Goal: Information Seeking & Learning: Learn about a topic

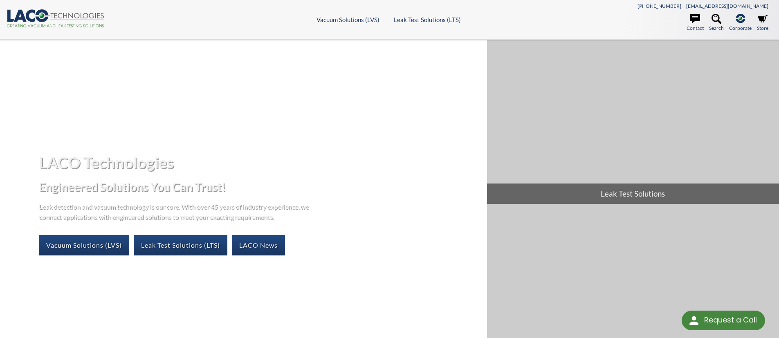
select select "Language Translate Widget"
click at [172, 246] on link "Leak Test Solutions (LTS)" at bounding box center [181, 245] width 94 height 20
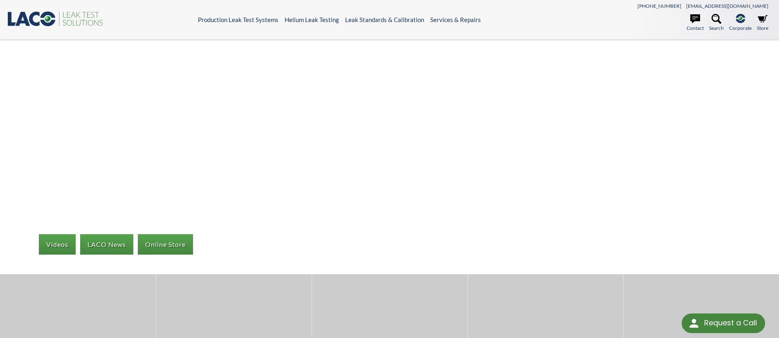
select select "Language Translate Widget"
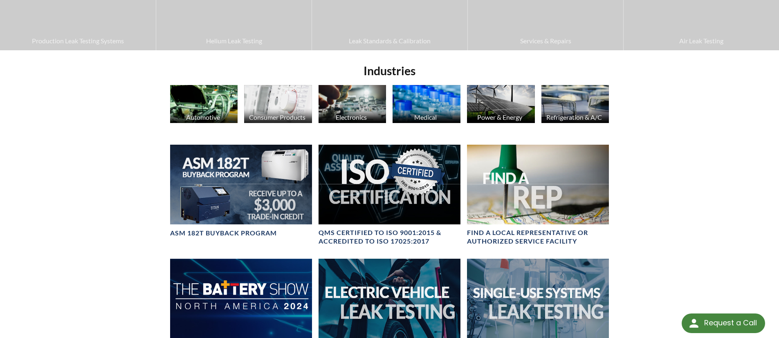
scroll to position [300, 0]
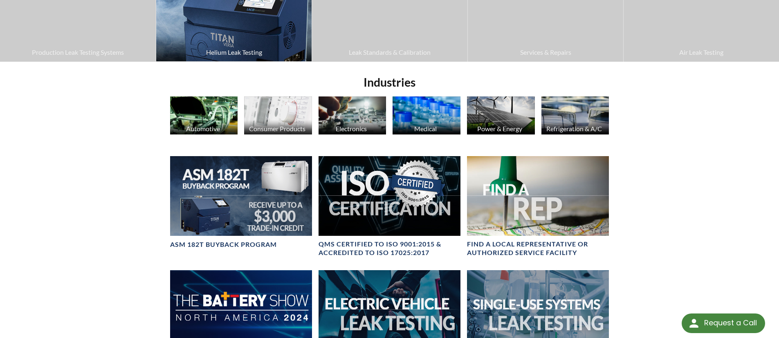
click at [228, 56] on span "Helium Leak Testing" at bounding box center [233, 52] width 147 height 11
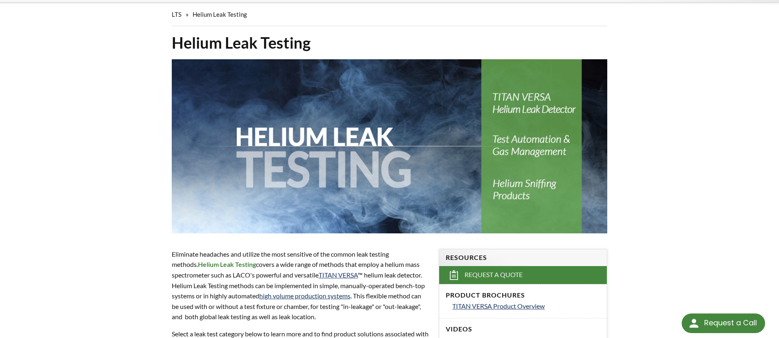
scroll to position [95, 0]
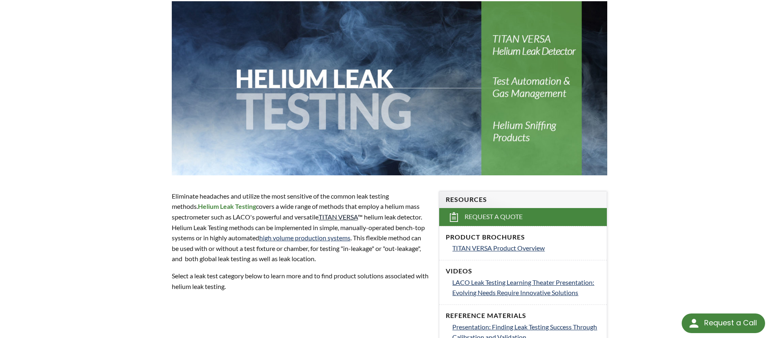
click at [346, 215] on link "TITAN VERSA" at bounding box center [337, 217] width 39 height 8
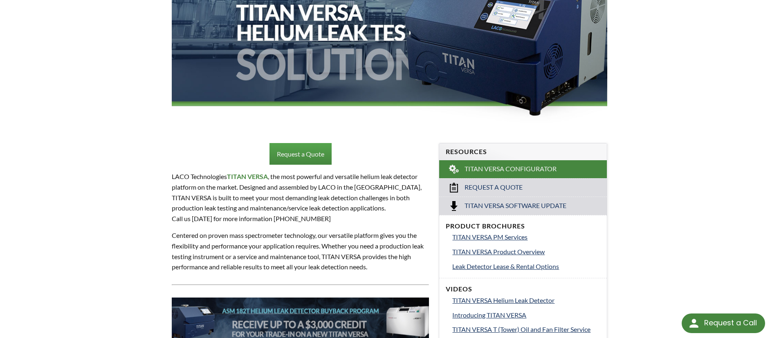
scroll to position [144, 0]
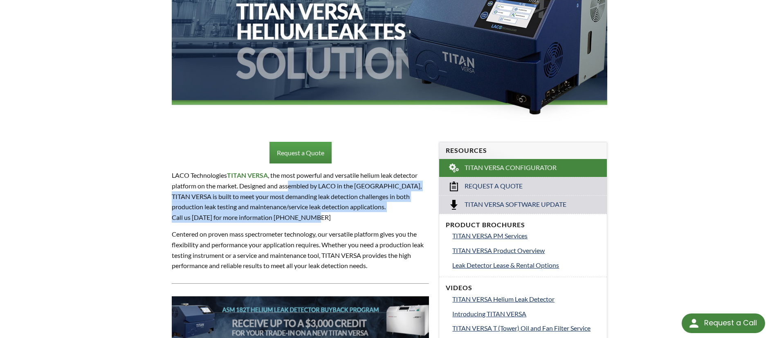
drag, startPoint x: 357, startPoint y: 214, endPoint x: 288, endPoint y: 184, distance: 74.9
click at [288, 184] on p "LACO Technologies TITAN VERSA , the most powerful and versatile helium leak det…" at bounding box center [300, 196] width 257 height 52
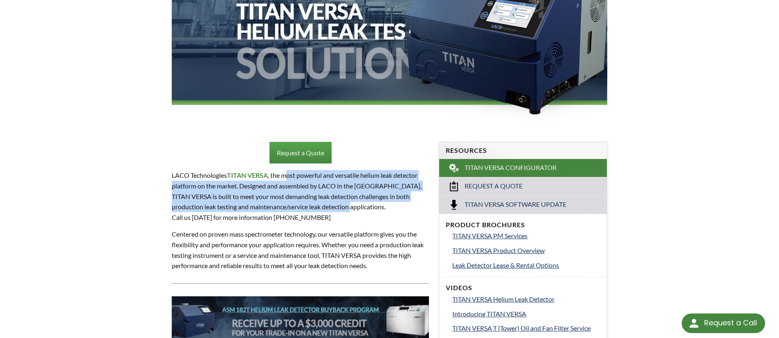
drag, startPoint x: 342, startPoint y: 206, endPoint x: 349, endPoint y: 211, distance: 9.3
click at [349, 211] on p "LACO Technologies TITAN VERSA , the most powerful and versatile helium leak det…" at bounding box center [300, 196] width 257 height 52
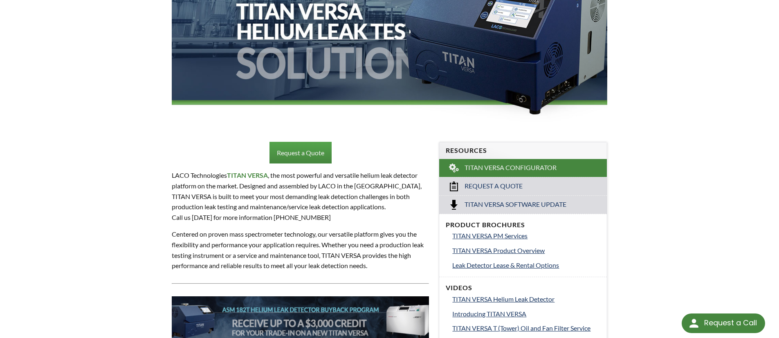
click at [376, 215] on p "LACO Technologies TITAN VERSA , the most powerful and versatile helium leak det…" at bounding box center [300, 196] width 257 height 52
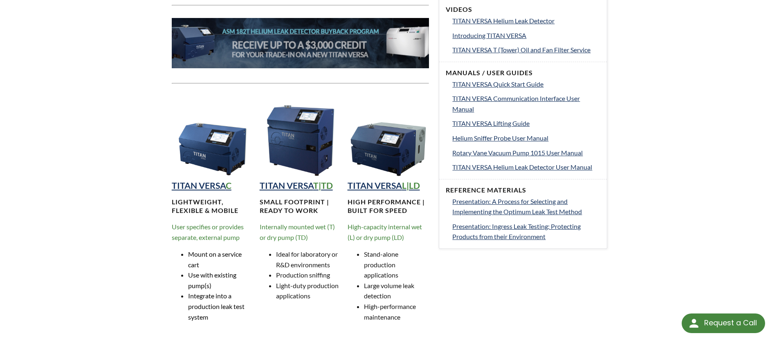
scroll to position [444, 0]
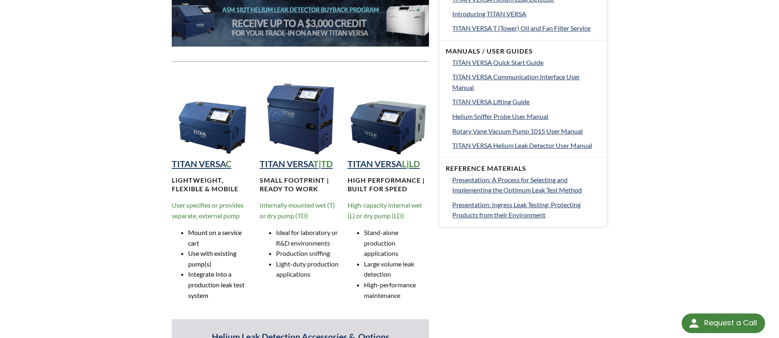
click at [213, 111] on img at bounding box center [213, 115] width 82 height 82
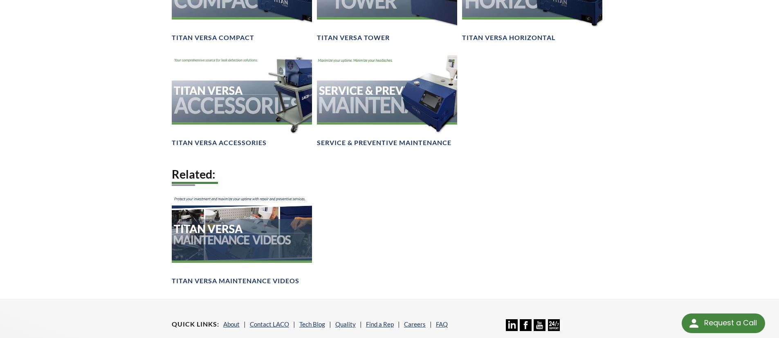
scroll to position [1212, 0]
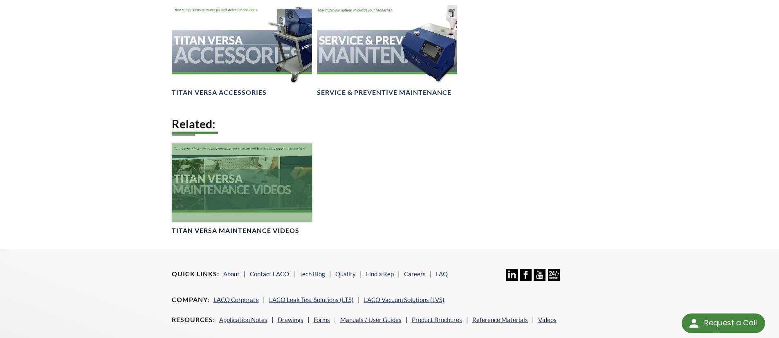
click at [216, 181] on div at bounding box center [242, 182] width 140 height 79
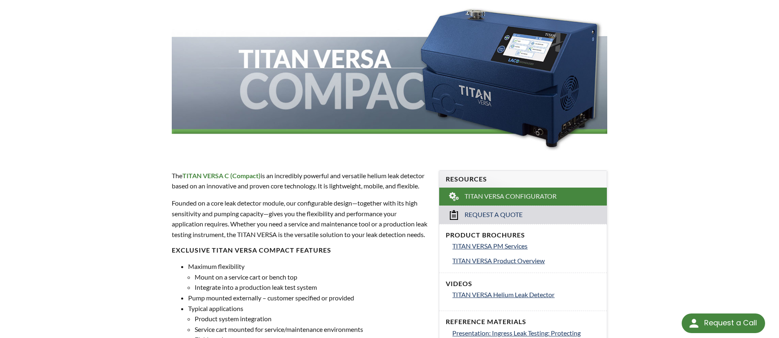
scroll to position [123, 0]
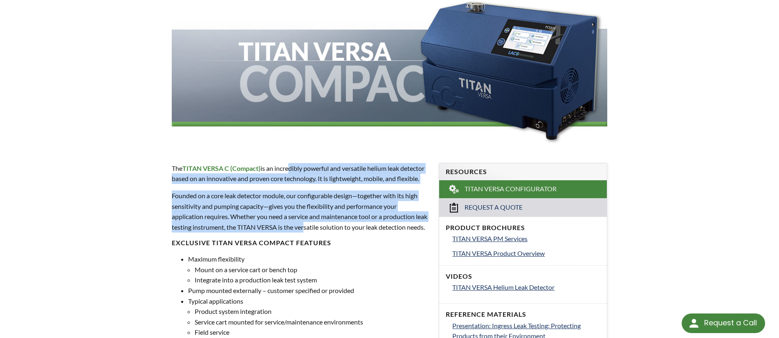
drag, startPoint x: 287, startPoint y: 167, endPoint x: 318, endPoint y: 236, distance: 75.4
click at [318, 236] on div "The TITAN VERSA C (Compact) is an incredibly powerful and versatile helium leak…" at bounding box center [300, 332] width 257 height 338
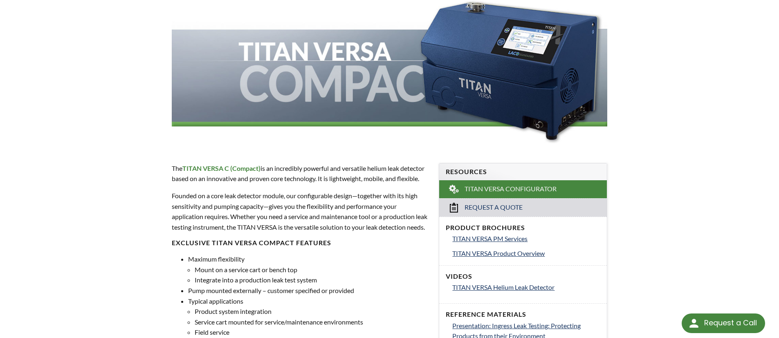
click at [362, 232] on p "Founded on a core leak detector module, our configurable design—together with i…" at bounding box center [300, 211] width 257 height 42
drag, startPoint x: 378, startPoint y: 251, endPoint x: 253, endPoint y: 186, distance: 141.7
click at [260, 188] on div "The TITAN VERSA C (Compact) is an incredibly powerful and versatile helium leak…" at bounding box center [300, 332] width 257 height 338
drag, startPoint x: 262, startPoint y: 202, endPoint x: 331, endPoint y: 251, distance: 83.6
click at [329, 251] on div "The TITAN VERSA C (Compact) is an incredibly powerful and versatile helium leak…" at bounding box center [300, 332] width 257 height 338
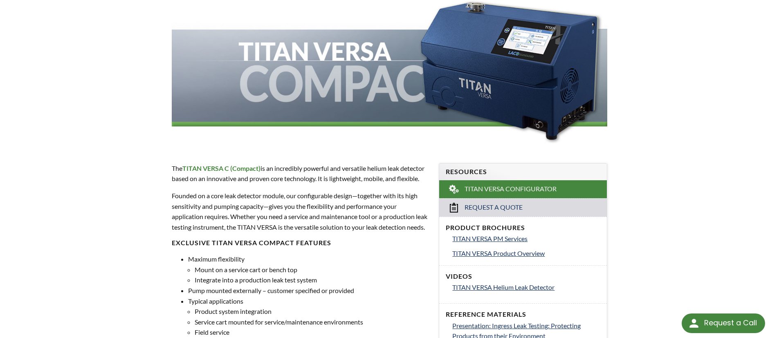
drag, startPoint x: 341, startPoint y: 253, endPoint x: 263, endPoint y: 197, distance: 95.8
click at [264, 197] on div "The TITAN VERSA C (Compact) is an incredibly powerful and versatile helium leak…" at bounding box center [300, 332] width 257 height 338
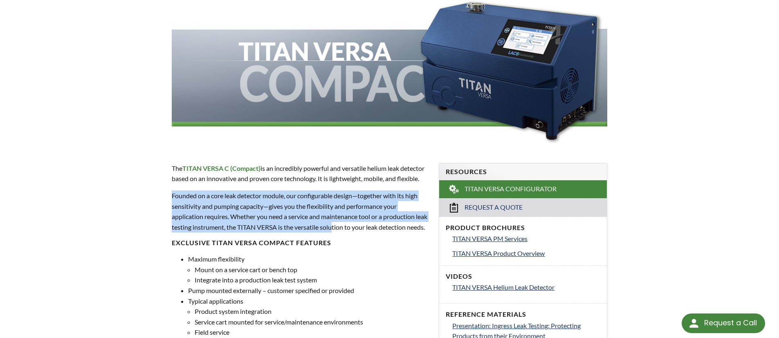
drag, startPoint x: 263, startPoint y: 197, endPoint x: 348, endPoint y: 242, distance: 96.2
click at [348, 242] on div "The TITAN VERSA C (Compact) is an incredibly powerful and versatile helium leak…" at bounding box center [300, 332] width 257 height 338
click at [349, 232] on p "Founded on a core leak detector module, our configurable design—together with i…" at bounding box center [300, 211] width 257 height 42
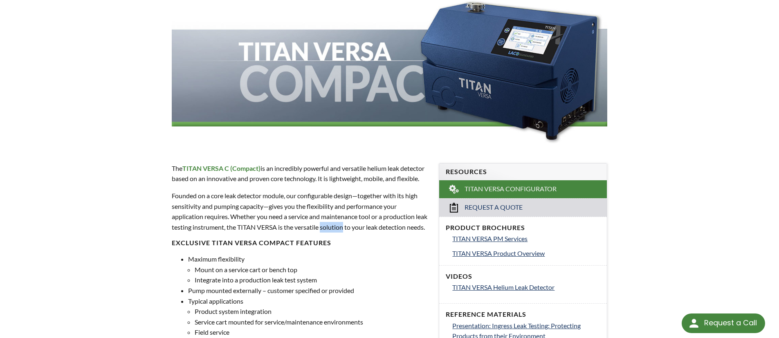
click at [349, 232] on p "Founded on a core leak detector module, our configurable design—together with i…" at bounding box center [300, 211] width 257 height 42
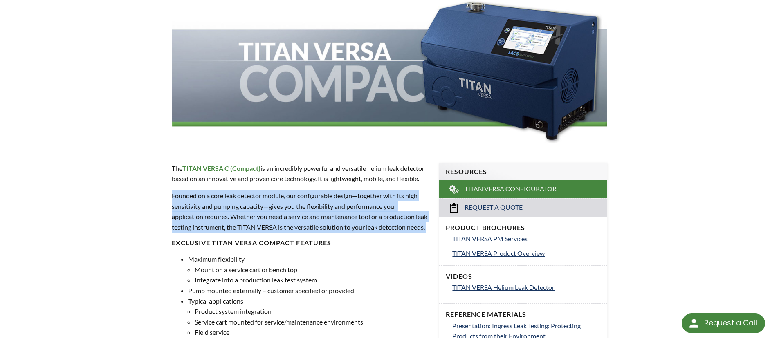
click at [349, 232] on p "Founded on a core leak detector module, our configurable design—together with i…" at bounding box center [300, 211] width 257 height 42
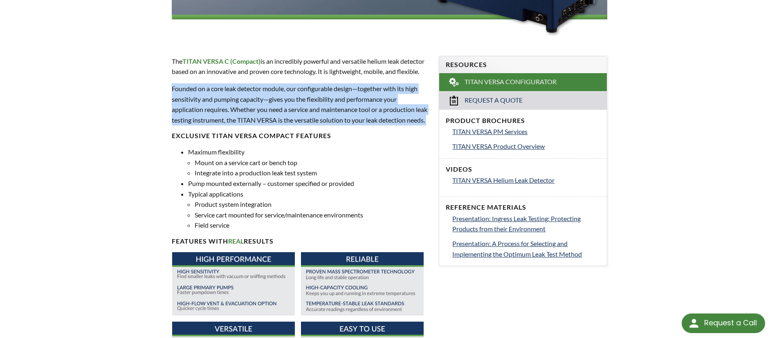
scroll to position [232, 0]
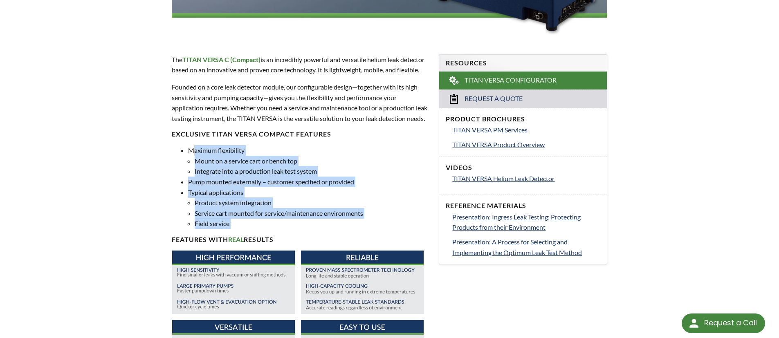
drag, startPoint x: 193, startPoint y: 172, endPoint x: 305, endPoint y: 245, distance: 134.7
click at [304, 229] on ul "Maximum flexibility Mount on a service cart or bench top Integrate into a produ…" at bounding box center [300, 187] width 257 height 84
click at [306, 229] on li "Field service" at bounding box center [312, 223] width 235 height 11
drag, startPoint x: 306, startPoint y: 243, endPoint x: 214, endPoint y: 179, distance: 111.9
click at [217, 186] on ul "Maximum flexibility Mount on a service cart or bench top Integrate into a produ…" at bounding box center [300, 187] width 257 height 84
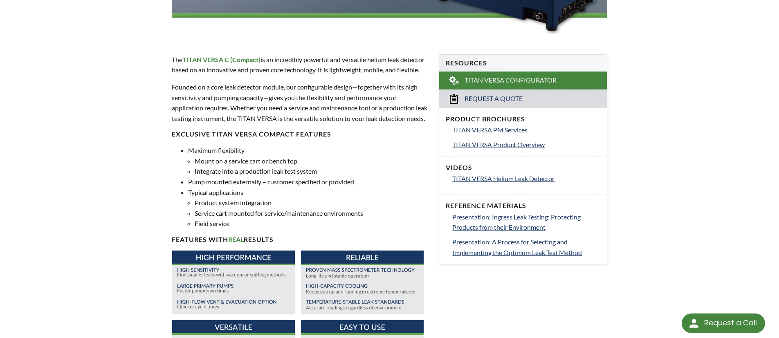
drag, startPoint x: 211, startPoint y: 175, endPoint x: 261, endPoint y: 244, distance: 85.2
click at [261, 229] on ul "Maximum flexibility Mount on a service cart or bench top Integrate into a produ…" at bounding box center [300, 187] width 257 height 84
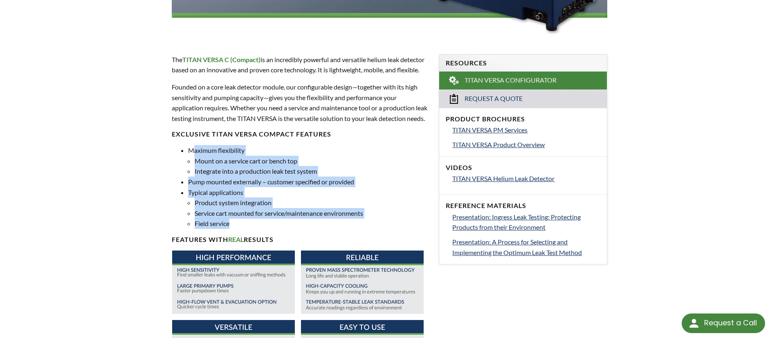
drag, startPoint x: 264, startPoint y: 242, endPoint x: 192, endPoint y: 165, distance: 105.8
click at [192, 169] on ul "Maximum flexibility Mount on a service cart or bench top Integrate into a produ…" at bounding box center [300, 187] width 257 height 84
drag, startPoint x: 193, startPoint y: 166, endPoint x: 275, endPoint y: 246, distance: 114.5
click at [275, 246] on div "The TITAN VERSA C (Compact) is an incredibly powerful and versatile helium leak…" at bounding box center [300, 223] width 257 height 338
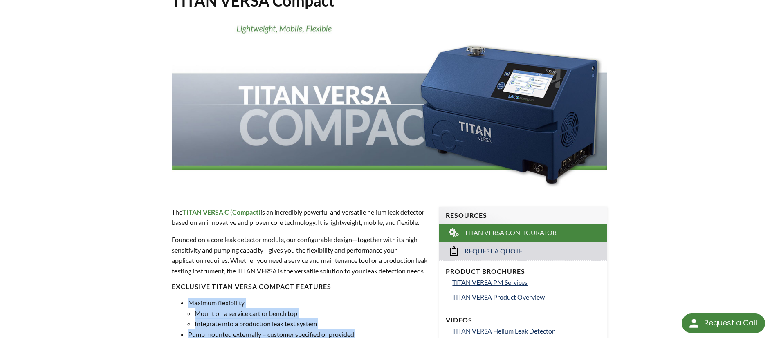
scroll to position [0, 0]
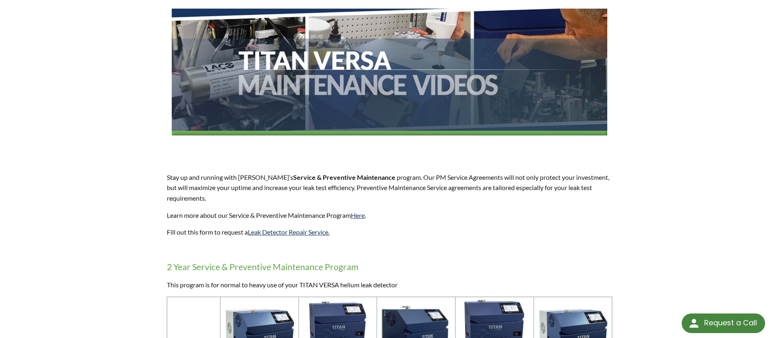
scroll to position [143, 0]
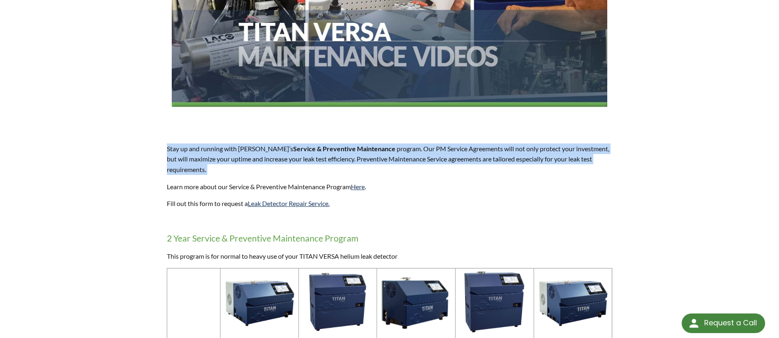
drag, startPoint x: 510, startPoint y: 165, endPoint x: 457, endPoint y: 132, distance: 63.3
drag, startPoint x: 459, startPoint y: 145, endPoint x: 484, endPoint y: 172, distance: 37.3
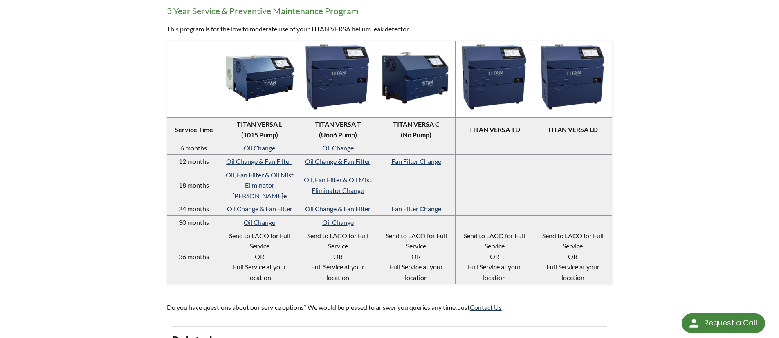
scroll to position [680, 0]
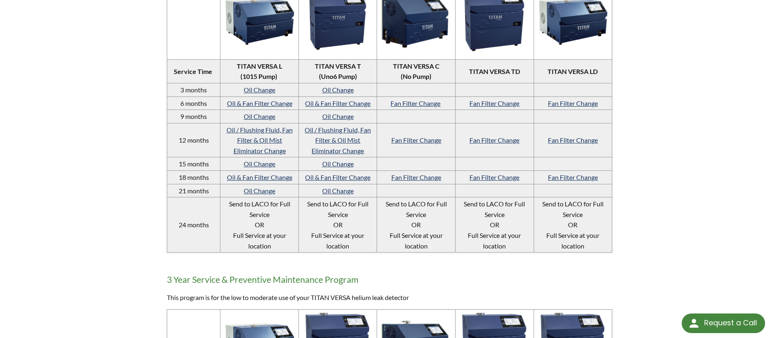
scroll to position [0, 0]
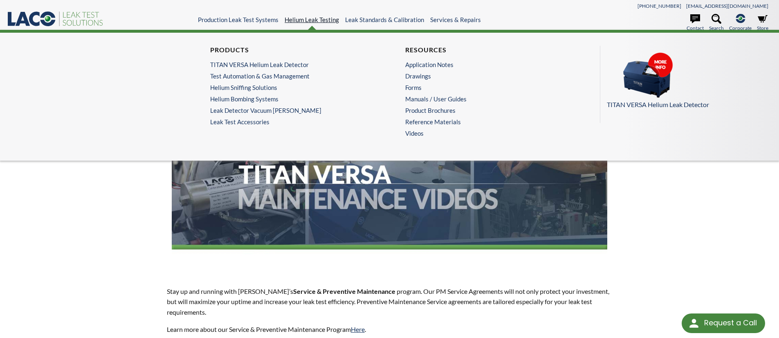
click at [319, 18] on link "Helium Leak Testing" at bounding box center [311, 19] width 54 height 7
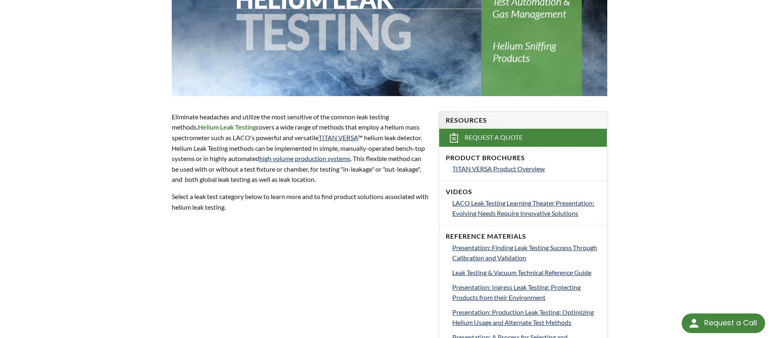
scroll to position [194, 0]
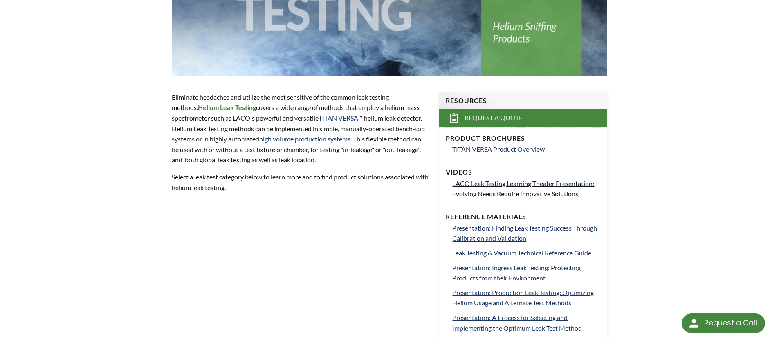
click at [507, 186] on span "LACO Leak Testing Learning Theater Presentation: Evolving Needs Require Innovat…" at bounding box center [523, 188] width 142 height 18
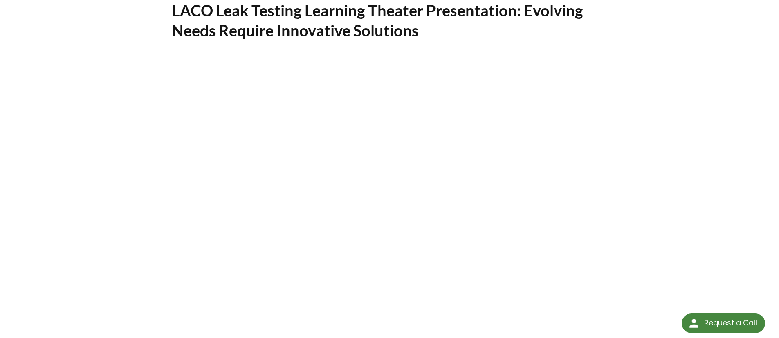
scroll to position [61, 0]
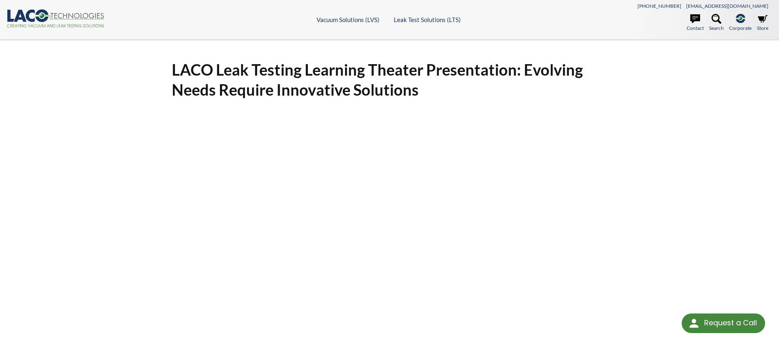
click at [38, 18] on icon at bounding box center [41, 15] width 13 height 13
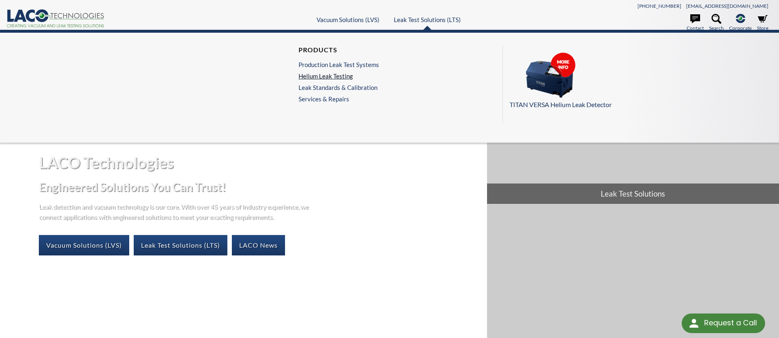
click at [344, 77] on link "Helium Leak Testing" at bounding box center [338, 75] width 81 height 7
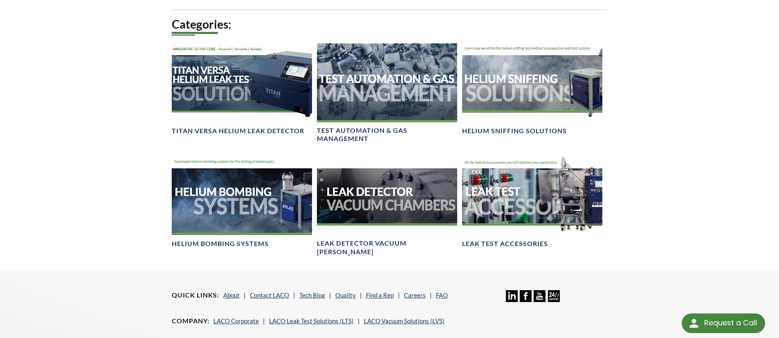
scroll to position [565, 0]
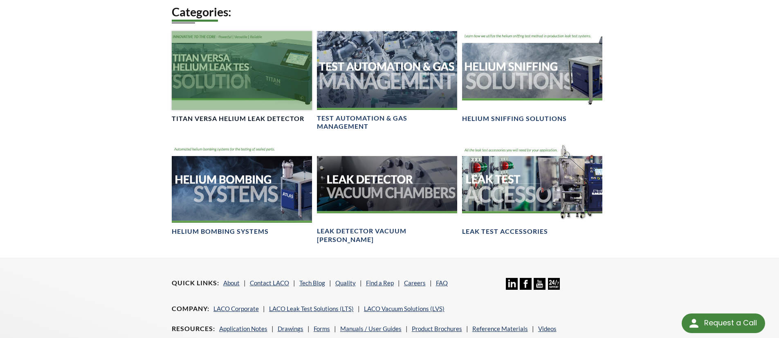
click at [233, 80] on div at bounding box center [242, 70] width 140 height 79
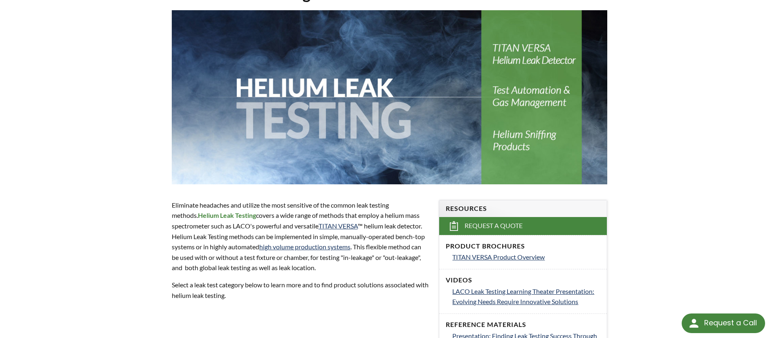
scroll to position [0, 0]
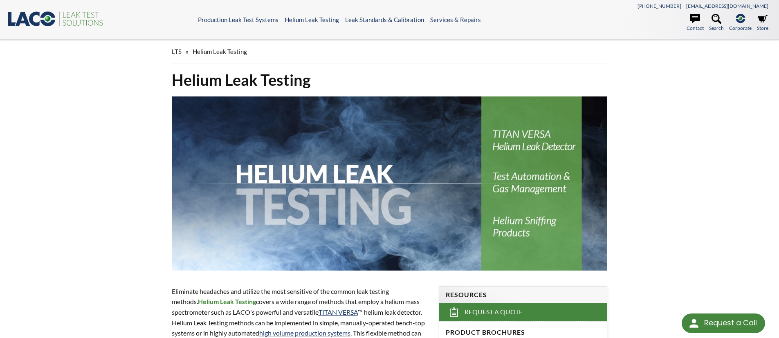
click at [40, 24] on icon ".st0{fill:#193661;} .st1{fill:url(#SVGID_1_);} .st2{fill:#46883F;} .st3{fill:no…" at bounding box center [56, 18] width 98 height 17
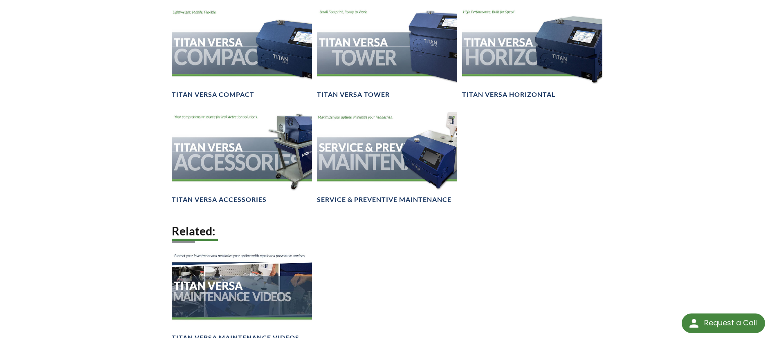
scroll to position [1117, 0]
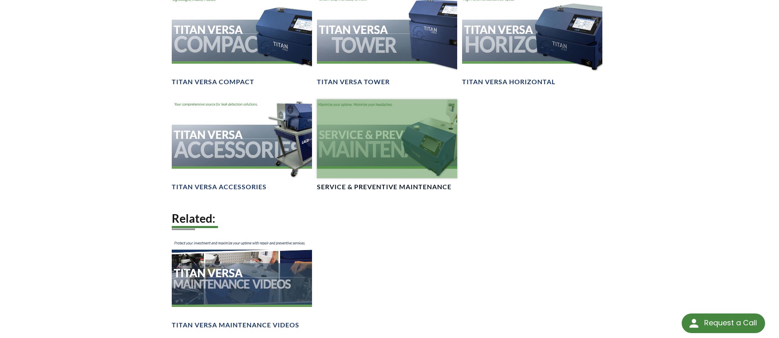
click at [366, 150] on div at bounding box center [387, 138] width 140 height 79
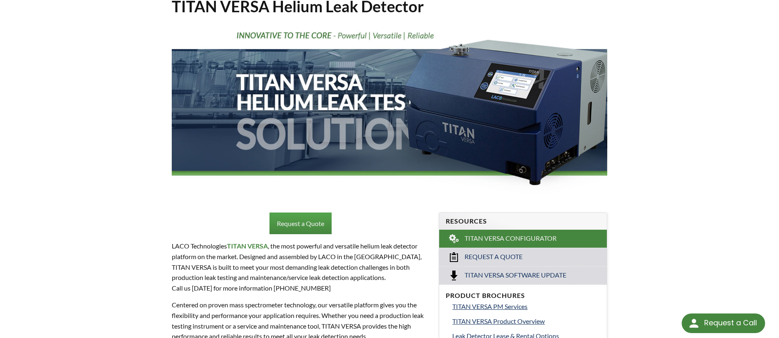
scroll to position [0, 0]
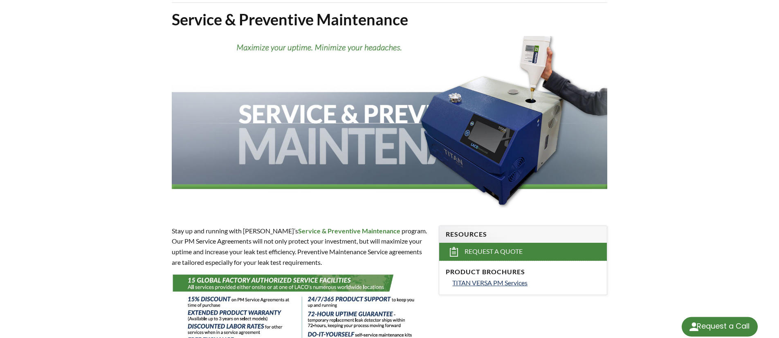
select select "Language Translate Widget"
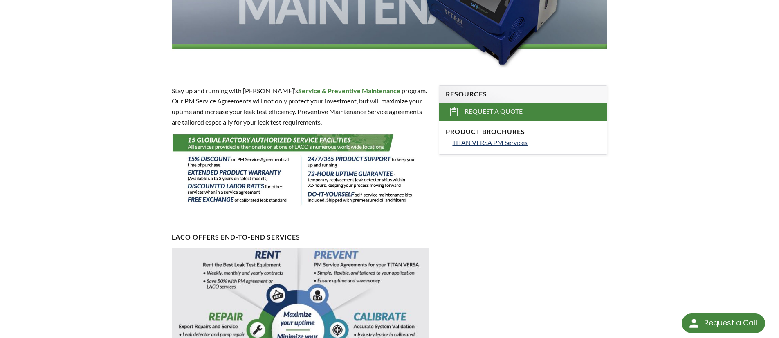
scroll to position [93, 0]
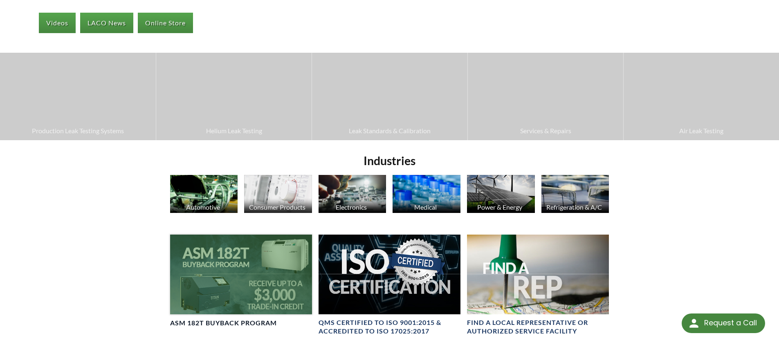
scroll to position [107, 0]
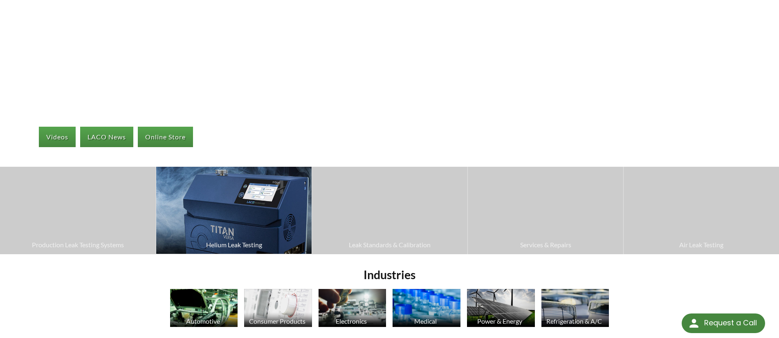
click at [228, 245] on span "Helium Leak Testing" at bounding box center [233, 245] width 147 height 11
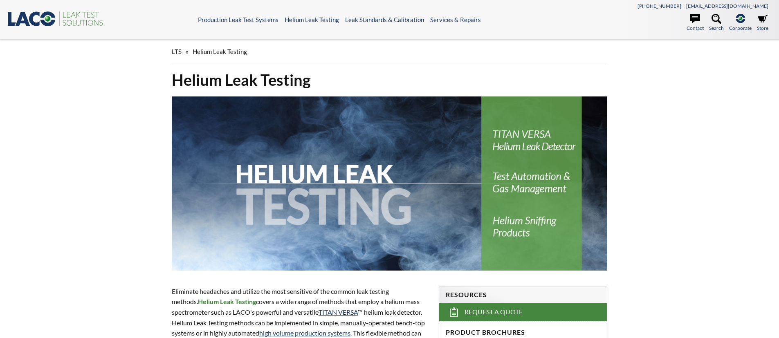
select select "Language Translate Widget"
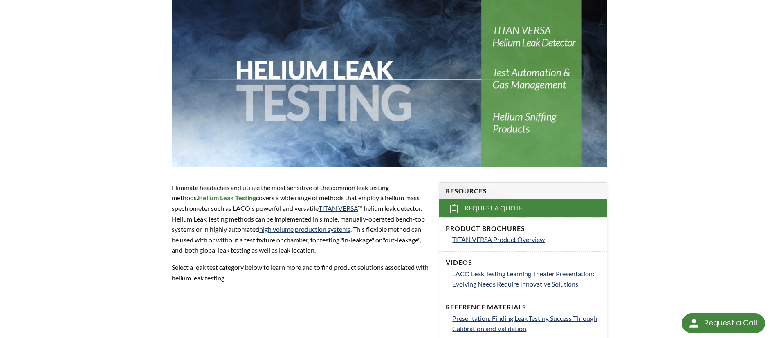
scroll to position [128, 0]
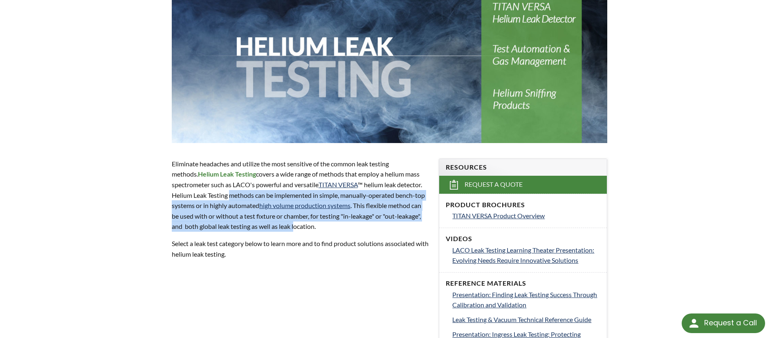
drag, startPoint x: 233, startPoint y: 194, endPoint x: 296, endPoint y: 220, distance: 68.9
click at [296, 221] on p "Eliminate headaches and utilize the most sensitive of the common leak testing m…" at bounding box center [300, 195] width 257 height 73
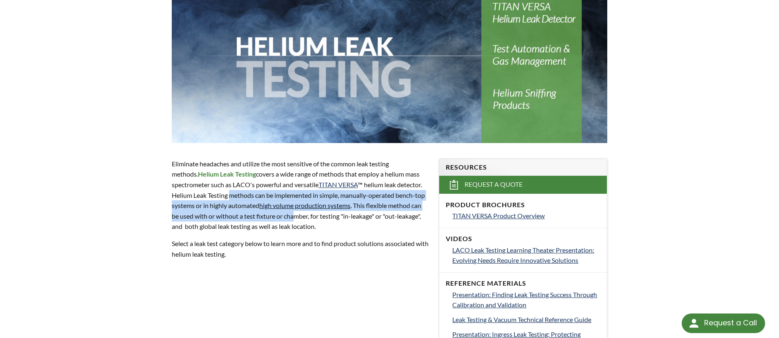
click at [300, 204] on link "high volume production systems" at bounding box center [304, 205] width 91 height 8
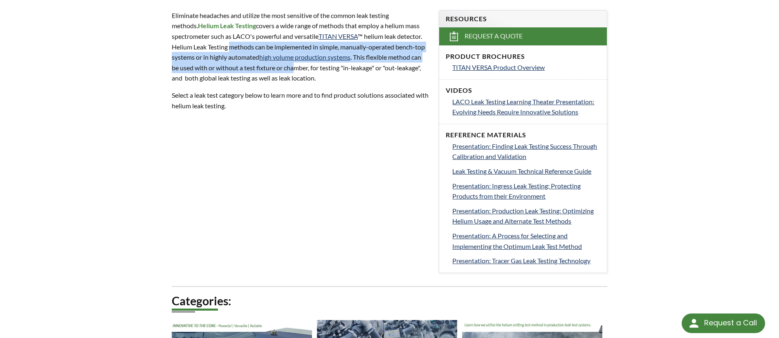
scroll to position [276, 0]
click at [529, 172] on span "Leak Testing & Vacuum Technical Reference Guide" at bounding box center [521, 171] width 139 height 8
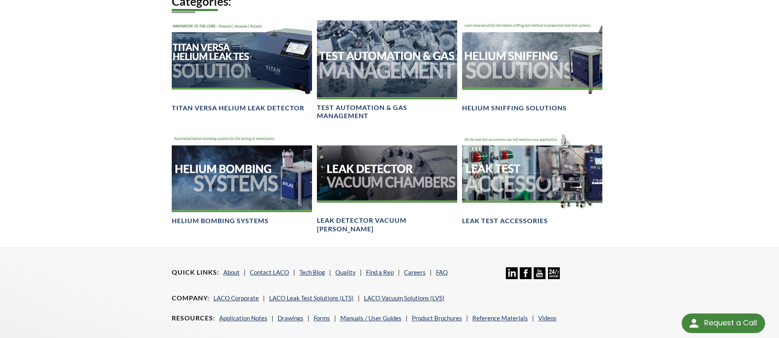
scroll to position [584, 0]
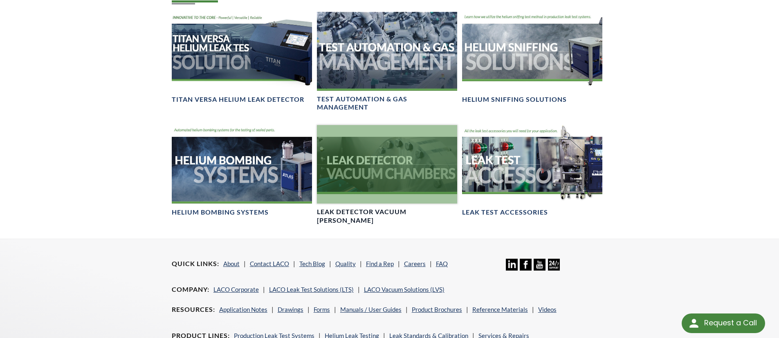
click at [353, 163] on div at bounding box center [387, 164] width 140 height 79
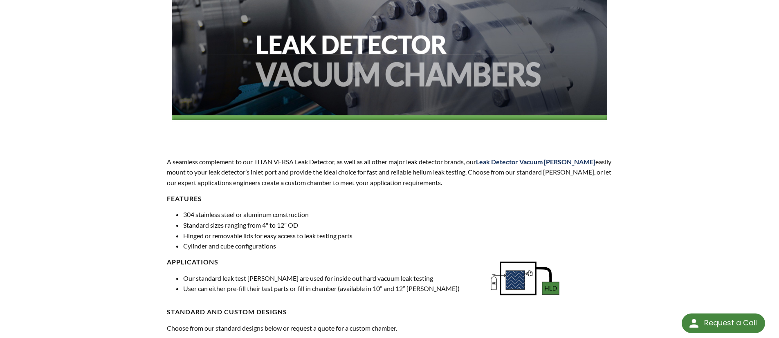
scroll to position [175, 0]
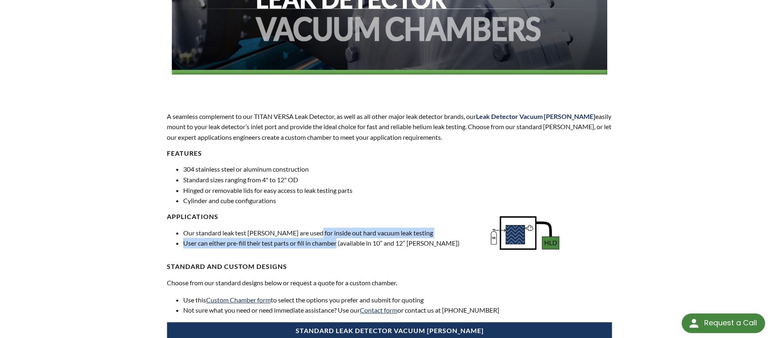
drag, startPoint x: 313, startPoint y: 236, endPoint x: 338, endPoint y: 239, distance: 25.5
click at [338, 239] on ul "Our standard leak test chambers are used for inside out hard vacuum leak testin…" at bounding box center [324, 238] width 315 height 21
click at [410, 229] on li "Our standard leak test chambers are used for inside out hard vacuum leak testing" at bounding box center [332, 233] width 298 height 11
drag, startPoint x: 369, startPoint y: 233, endPoint x: 255, endPoint y: 228, distance: 114.2
click at [255, 228] on li "Our standard leak test chambers are used for inside out hard vacuum leak testing" at bounding box center [332, 233] width 298 height 11
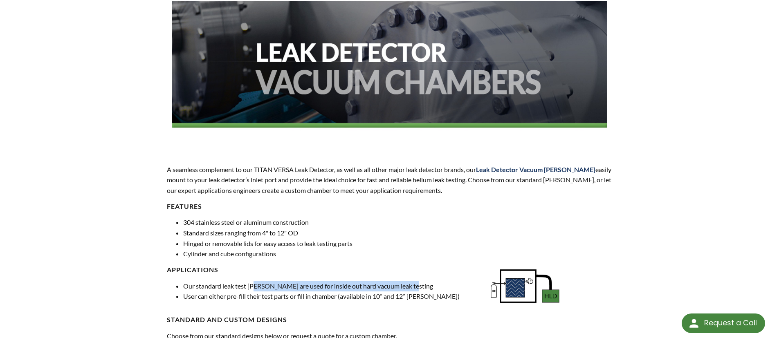
scroll to position [149, 0]
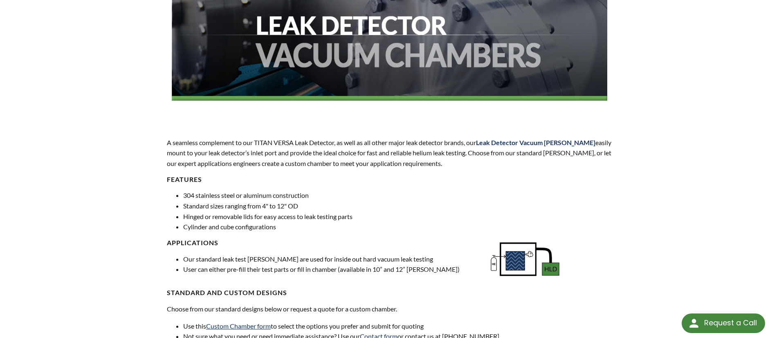
click at [423, 145] on p "A seamless complement to our TITAN VERSA Leak Detector, as well as all other ma…" at bounding box center [389, 152] width 445 height 31
click at [505, 142] on strong "Leak Detector Vacuum [PERSON_NAME]" at bounding box center [535, 143] width 119 height 8
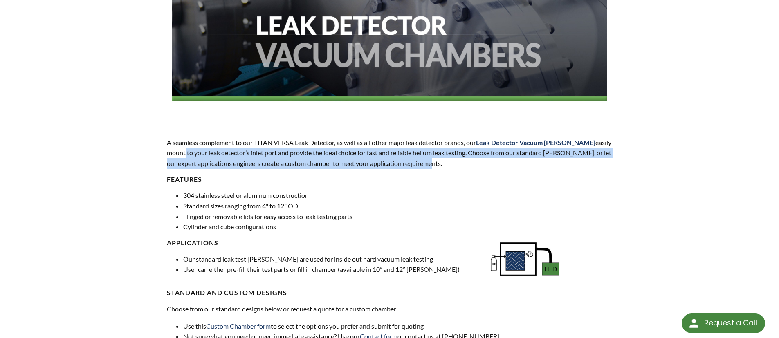
drag, startPoint x: 184, startPoint y: 151, endPoint x: 439, endPoint y: 164, distance: 256.2
click at [439, 164] on p "A seamless complement to our TITAN VERSA Leak Detector, as well as all other ma…" at bounding box center [389, 152] width 445 height 31
click at [445, 163] on p "A seamless complement to our TITAN VERSA Leak Detector, as well as all other ma…" at bounding box center [389, 152] width 445 height 31
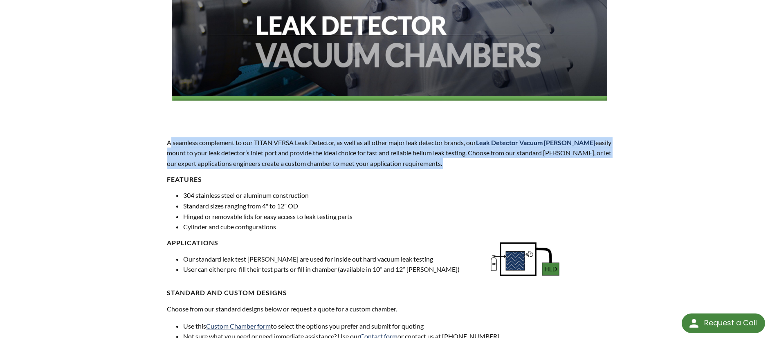
drag, startPoint x: 445, startPoint y: 163, endPoint x: 196, endPoint y: 143, distance: 249.7
click at [171, 140] on p "A seamless complement to our TITAN VERSA Leak Detector, as well as all other ma…" at bounding box center [389, 152] width 445 height 31
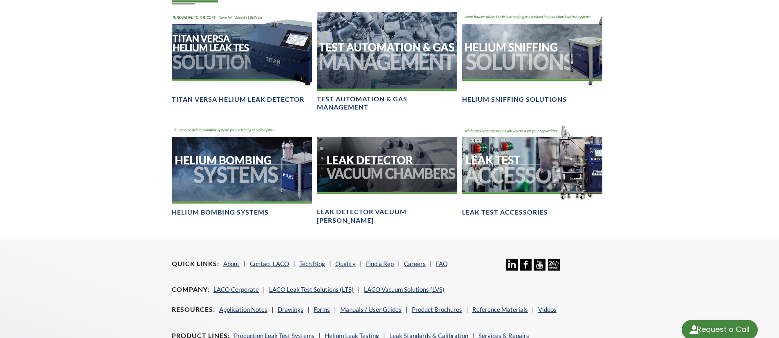
select select "Language Translate Widget"
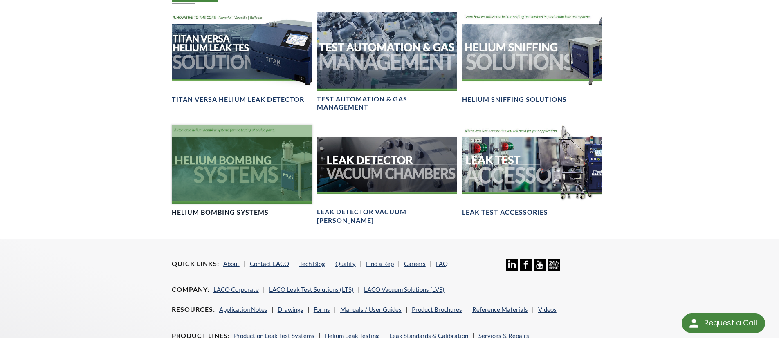
click at [248, 154] on div at bounding box center [242, 164] width 140 height 79
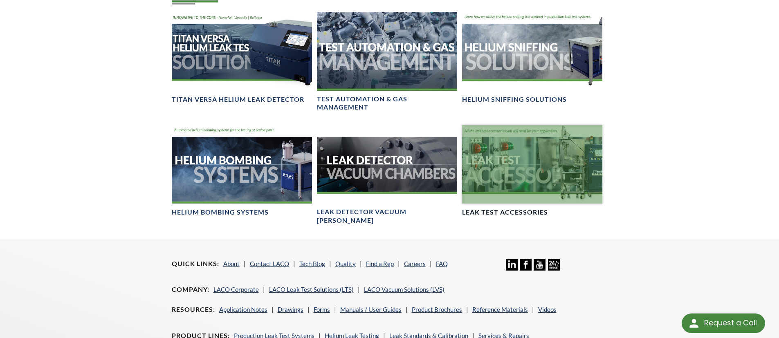
click at [600, 182] on div at bounding box center [532, 164] width 140 height 79
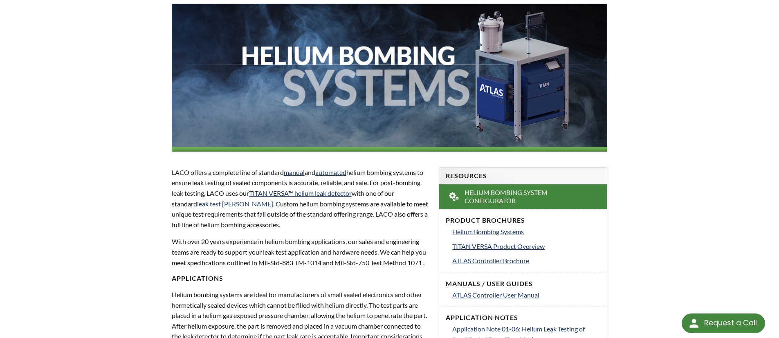
scroll to position [128, 0]
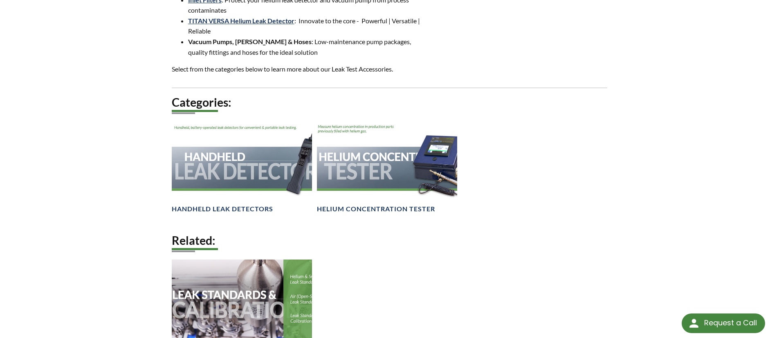
scroll to position [382, 0]
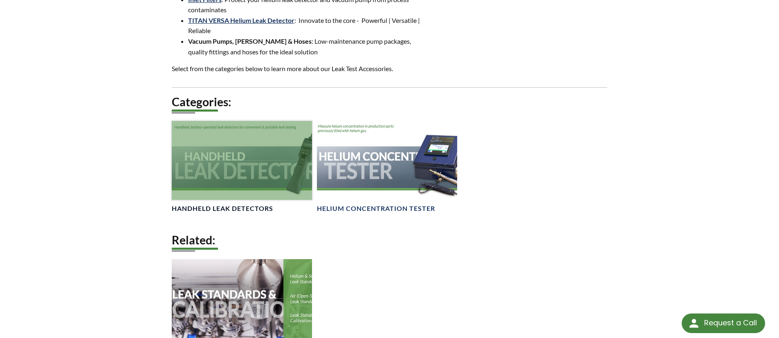
click at [214, 155] on div at bounding box center [242, 160] width 140 height 79
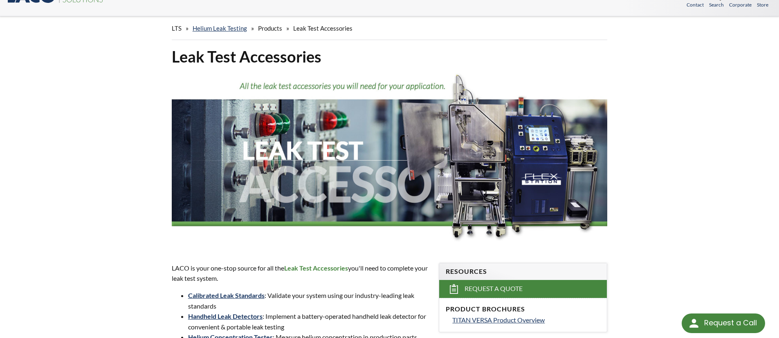
scroll to position [0, 0]
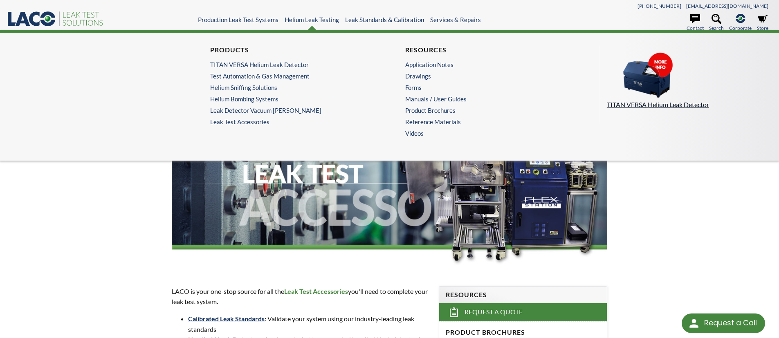
click at [638, 105] on p "TITAN VERSA Helium Leak Detector" at bounding box center [685, 104] width 157 height 11
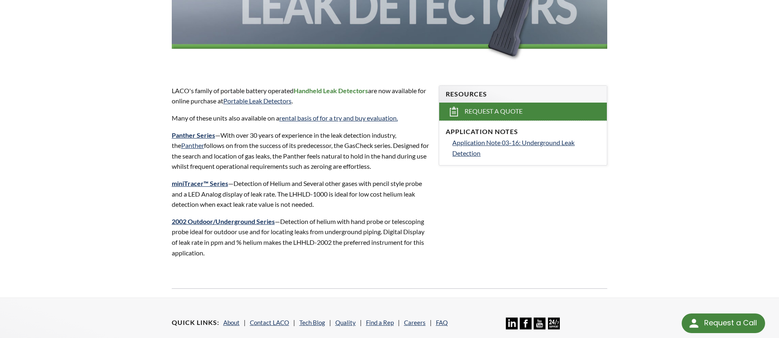
scroll to position [207, 0]
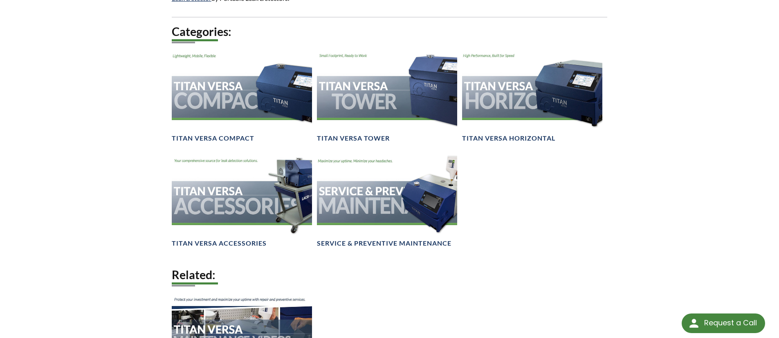
scroll to position [1066, 0]
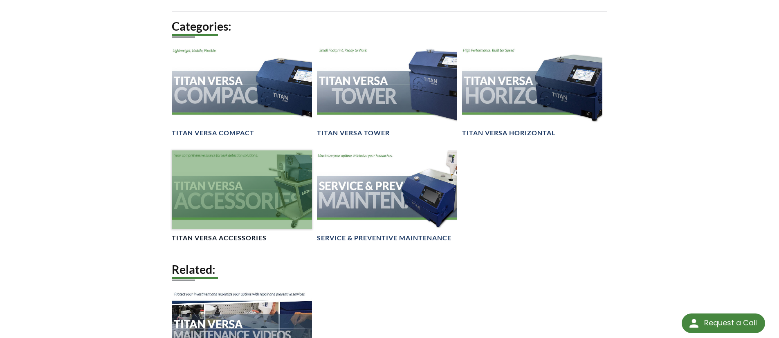
click at [229, 177] on div at bounding box center [242, 189] width 140 height 79
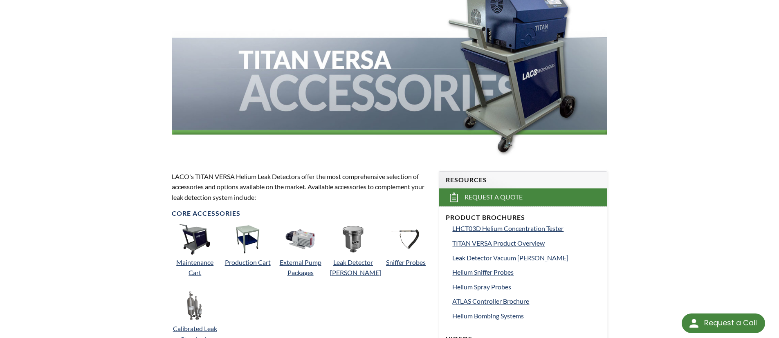
scroll to position [270, 0]
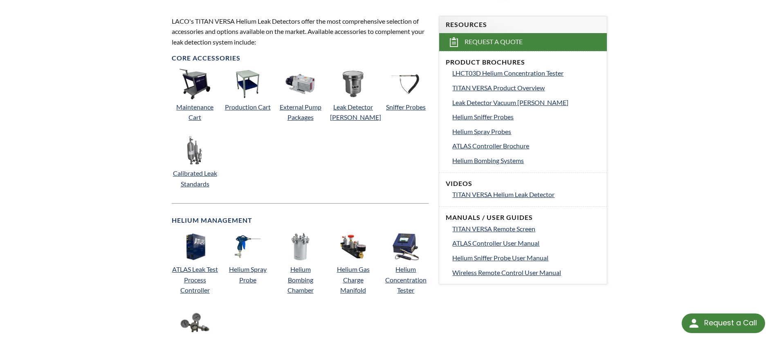
click at [401, 76] on img at bounding box center [405, 84] width 31 height 31
click at [251, 264] on p "Helium Spray Probe" at bounding box center [247, 274] width 47 height 21
click at [238, 273] on link "Helium Spray Probe" at bounding box center [248, 274] width 38 height 18
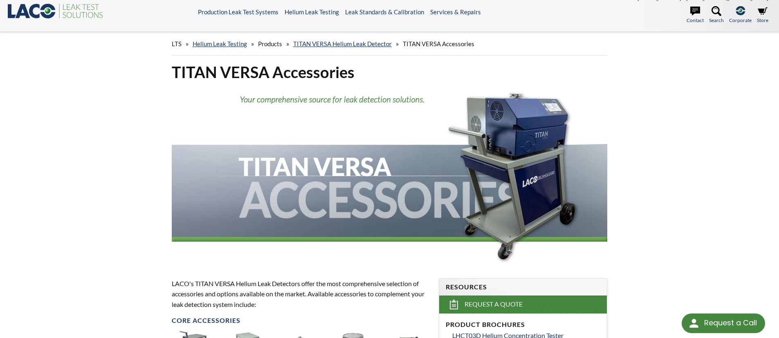
scroll to position [0, 0]
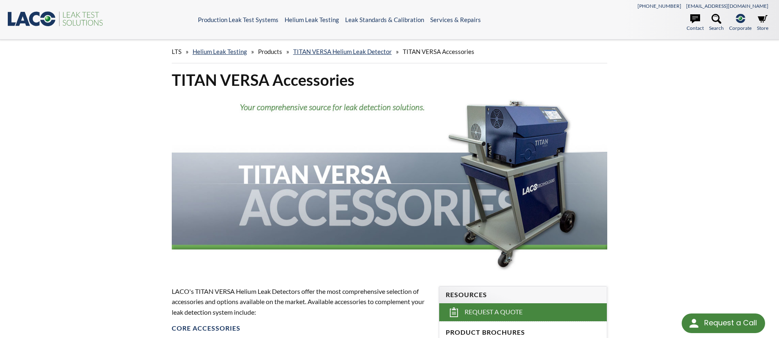
click at [29, 20] on icon ".st0{fill:#193661;} .st1{fill:url(#SVGID_1_);} .st2{fill:#46883F;} .st3{fill:no…" at bounding box center [56, 18] width 98 height 17
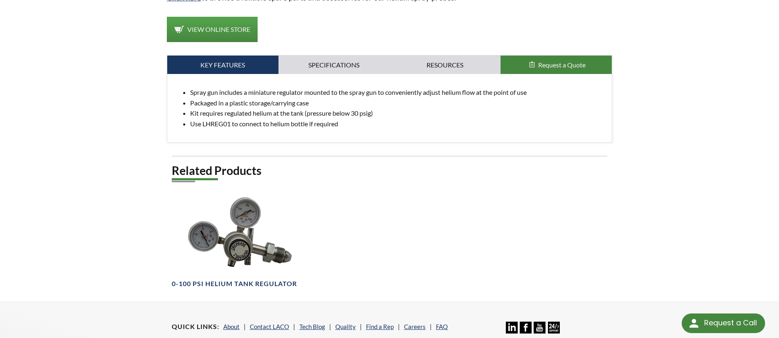
scroll to position [331, 0]
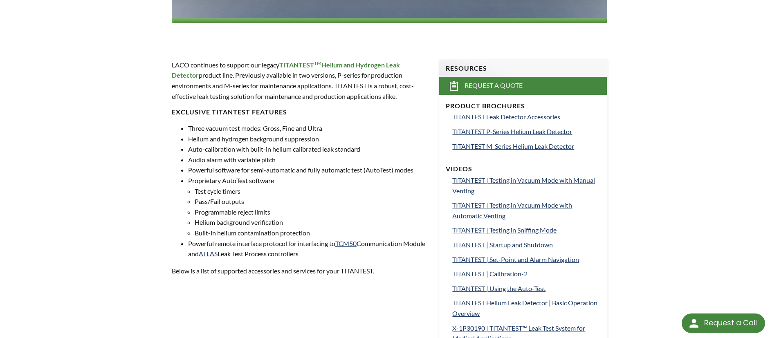
scroll to position [255, 0]
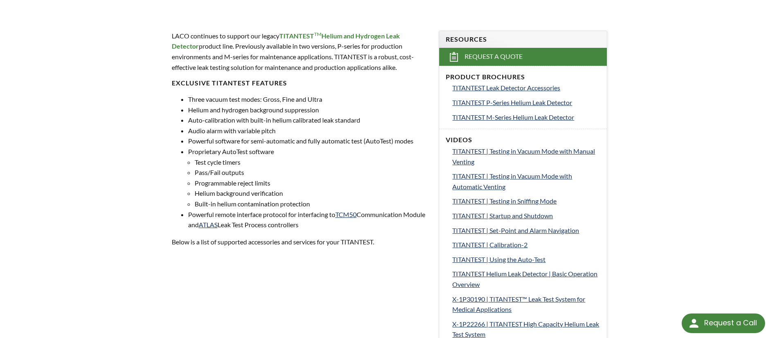
click at [215, 202] on li "Built-in helium contamination protection" at bounding box center [312, 204] width 235 height 11
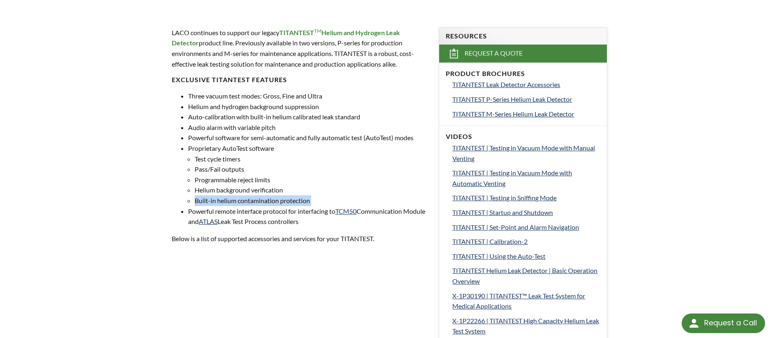
scroll to position [258, 0]
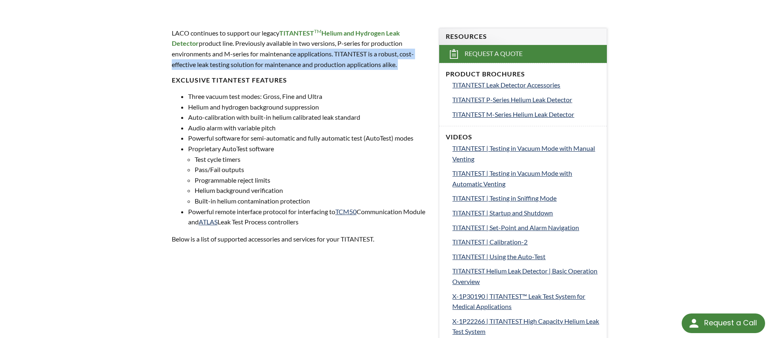
drag, startPoint x: 290, startPoint y: 51, endPoint x: 330, endPoint y: 71, distance: 44.8
click at [330, 71] on div "LACO continues to support our legacy TITANTEST TM Helium and Hydrogen Leak Dete…" at bounding box center [300, 143] width 257 height 231
drag, startPoint x: 216, startPoint y: 94, endPoint x: 364, endPoint y: 226, distance: 198.0
click at [364, 226] on ul "Three vacuum test modes: Gross, Fine and Ultra Helium and hydrogen background s…" at bounding box center [300, 159] width 257 height 136
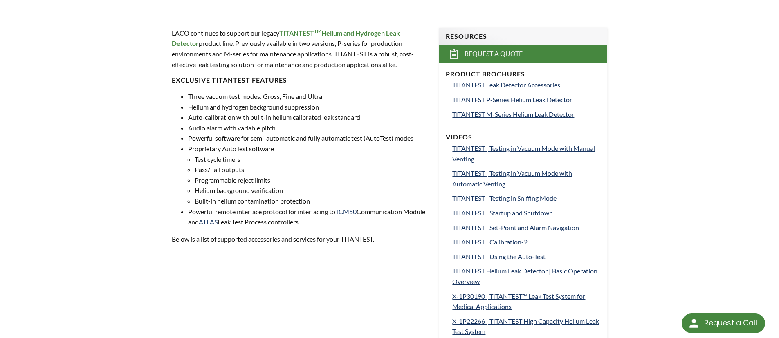
drag, startPoint x: 336, startPoint y: 186, endPoint x: 341, endPoint y: 186, distance: 4.5
click at [336, 186] on li "Helium background verification" at bounding box center [312, 190] width 235 height 11
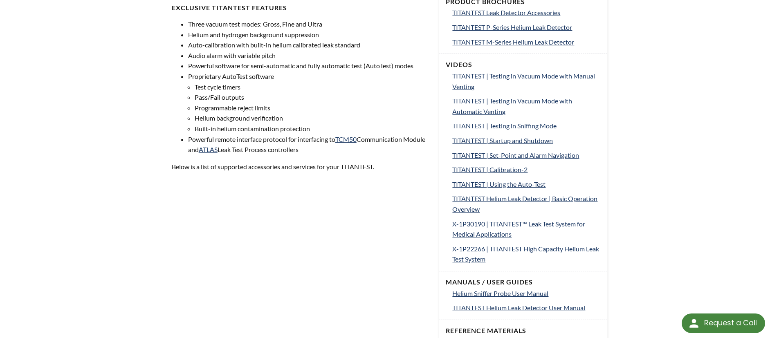
scroll to position [337, 0]
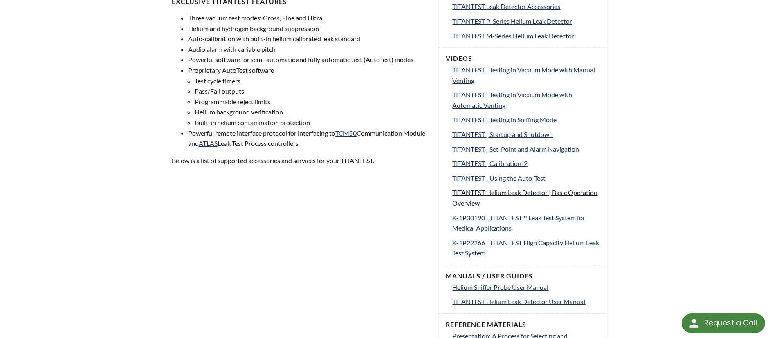
click at [491, 198] on link "TITANTEST Helium Leak Detector | Basic Operation Overview" at bounding box center [526, 197] width 148 height 21
click at [508, 76] on link "TITANTEST | Testing in Vacuum Mode with Manual Venting" at bounding box center [526, 75] width 148 height 21
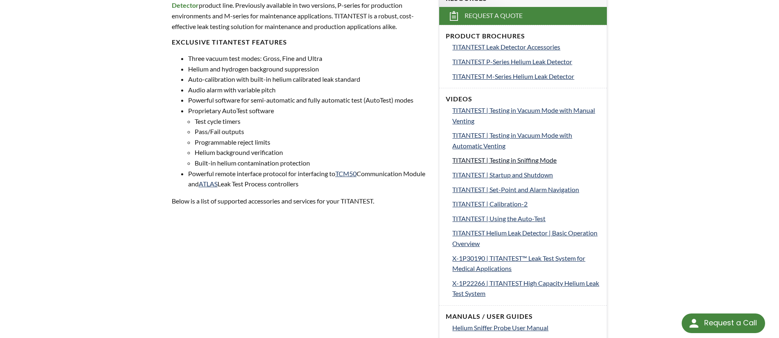
scroll to position [291, 0]
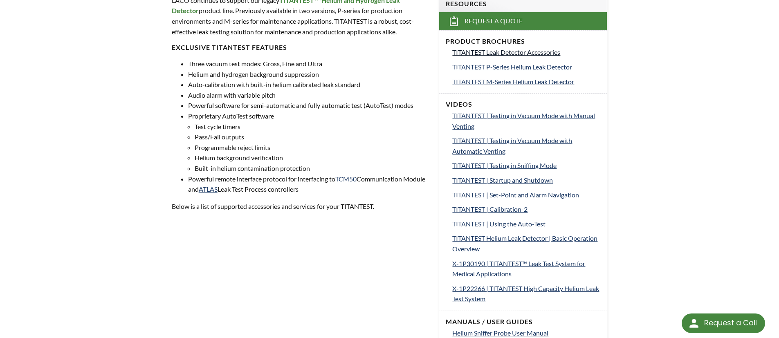
click at [500, 52] on span "TITANTEST Leak Detector Accessories" at bounding box center [506, 52] width 108 height 8
click at [513, 67] on span "TITANTEST P-Series Helium Leak Detector" at bounding box center [512, 67] width 120 height 8
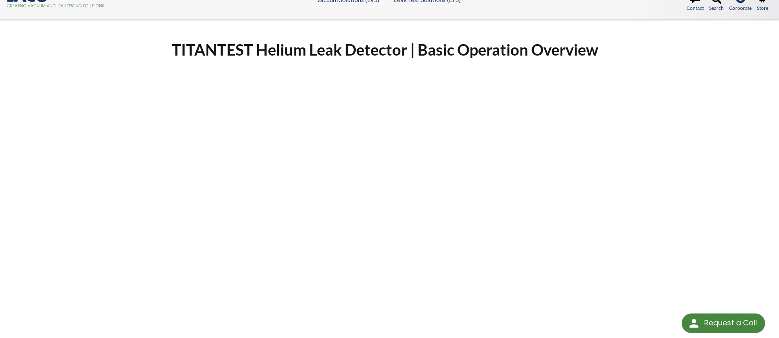
scroll to position [33, 0]
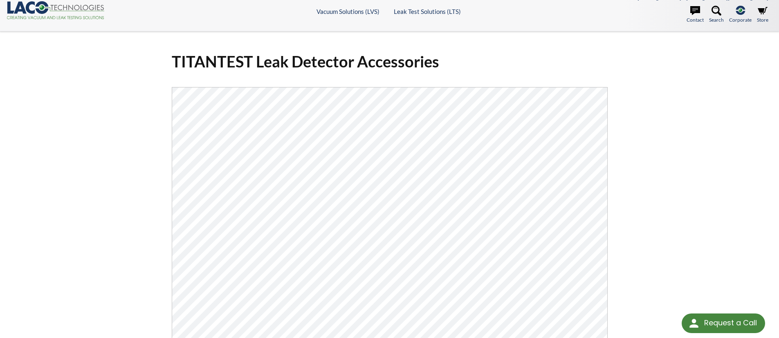
scroll to position [73, 0]
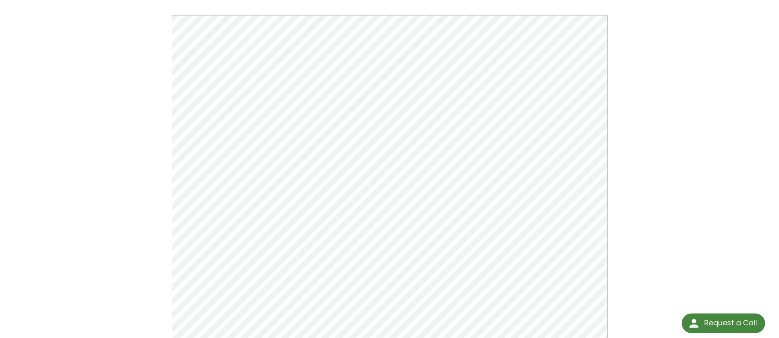
scroll to position [116, 0]
